Goal: Task Accomplishment & Management: Manage account settings

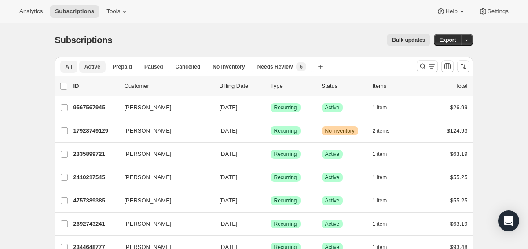
click at [93, 70] on button "Active" at bounding box center [92, 67] width 26 height 12
